Goal: Navigation & Orientation: Find specific page/section

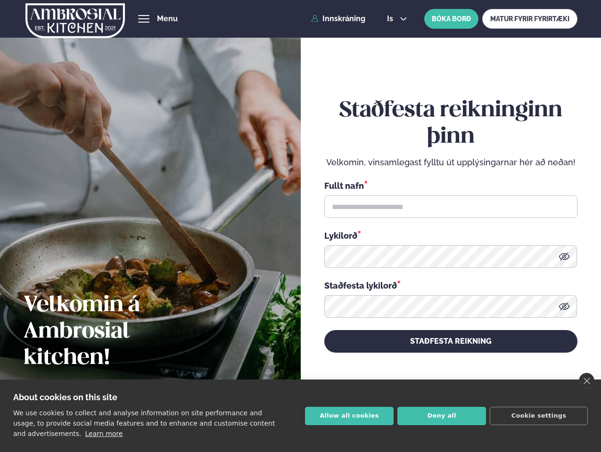
click at [586, 381] on link "close" at bounding box center [587, 381] width 16 height 16
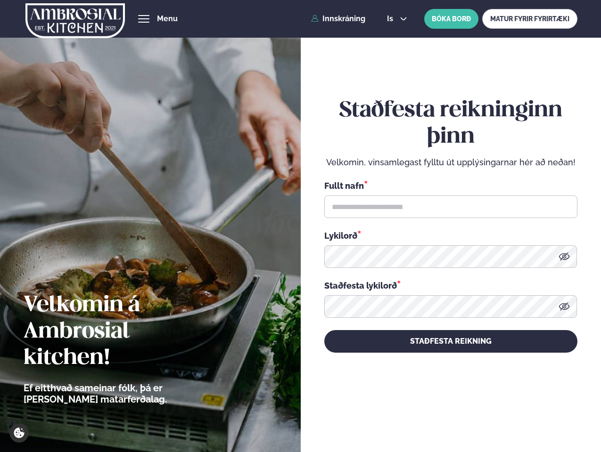
click at [349, 416] on div "Staðfesta reikninginn þinn Velkomin, vinsamlegast fylltu út upplýsingarnar hér …" at bounding box center [450, 225] width 253 height 421
click at [441, 416] on div "Staðfesta reikninginn þinn Velkomin, vinsamlegast fylltu út upplýsingarnar hér …" at bounding box center [450, 225] width 253 height 421
click at [538, 416] on div "Staðfesta reikninginn þinn Velkomin, vinsamlegast fylltu út upplýsingarnar hér …" at bounding box center [450, 225] width 253 height 421
click at [144, 19] on span "hamburger" at bounding box center [143, 19] width 8 height 8
click at [396, 19] on span "is" at bounding box center [391, 19] width 9 height 8
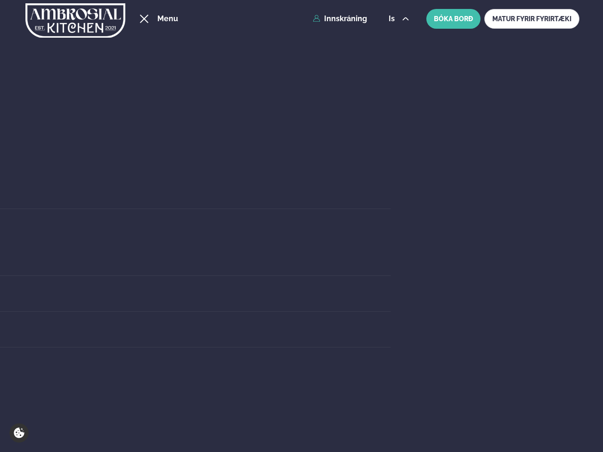
click at [391, 257] on link "Katrínartún 4" at bounding box center [98, 261] width 584 height 8
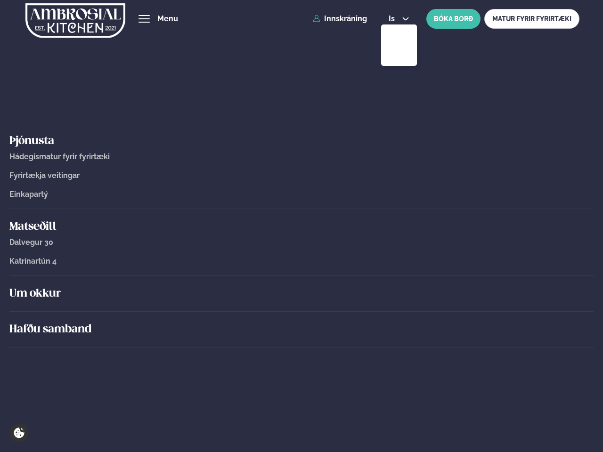
click at [564, 307] on icon at bounding box center [566, 306] width 11 height 8
